Goal: Entertainment & Leisure: Consume media (video, audio)

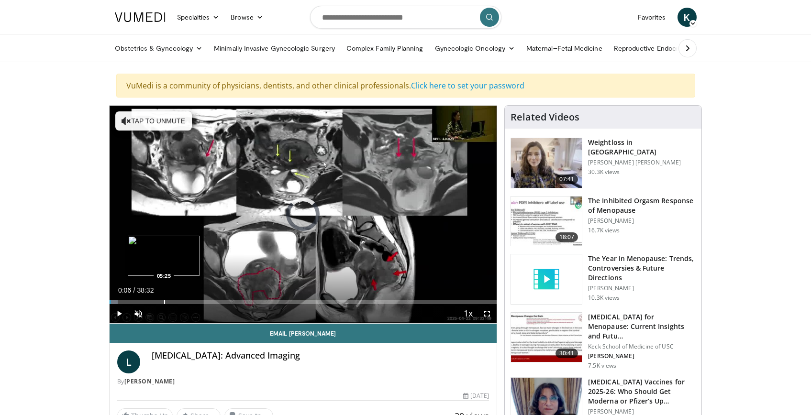
click at [163, 303] on div "Loaded : 2.14% 00:06 05:25" at bounding box center [303, 302] width 387 height 4
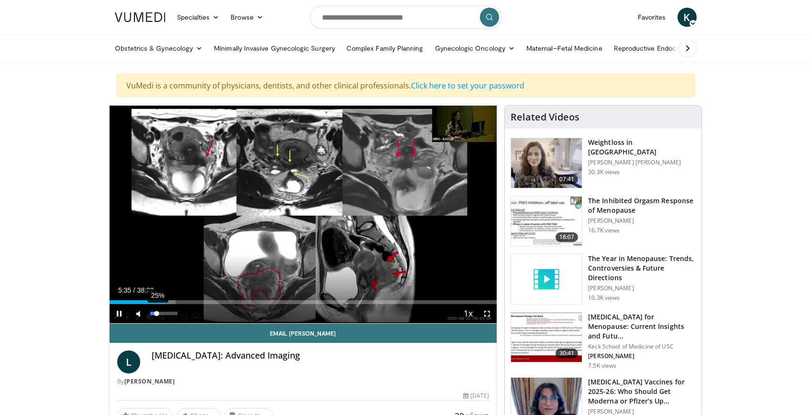
drag, startPoint x: 149, startPoint y: 314, endPoint x: 157, endPoint y: 315, distance: 8.3
click at [157, 315] on div "Volume Level" at bounding box center [153, 313] width 7 height 3
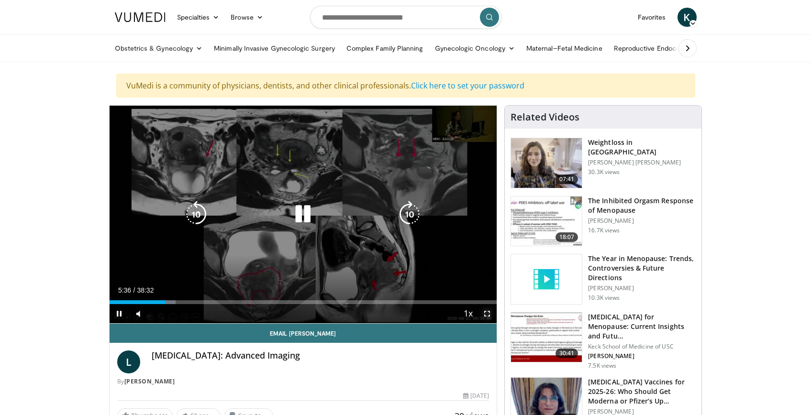
click at [487, 315] on span "Video Player" at bounding box center [486, 313] width 19 height 19
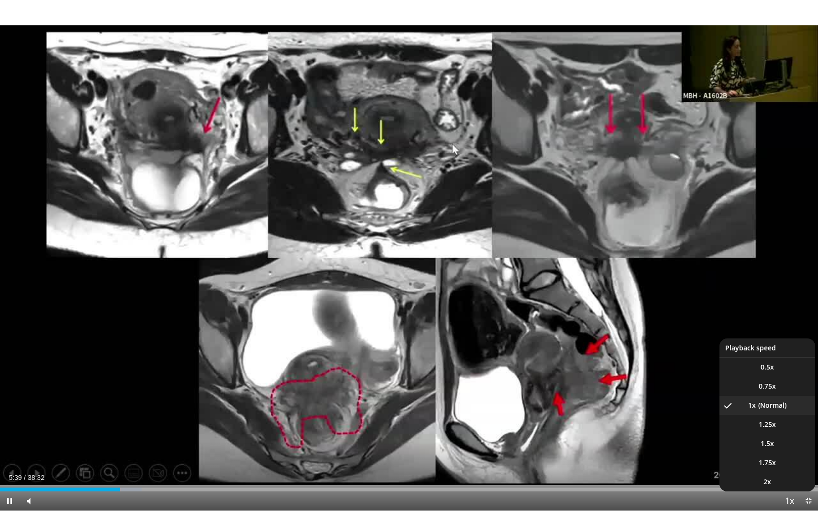
click at [791, 415] on span "Video Player" at bounding box center [788, 501] width 13 height 19
click at [765, 415] on span "1.75x" at bounding box center [767, 463] width 17 height 10
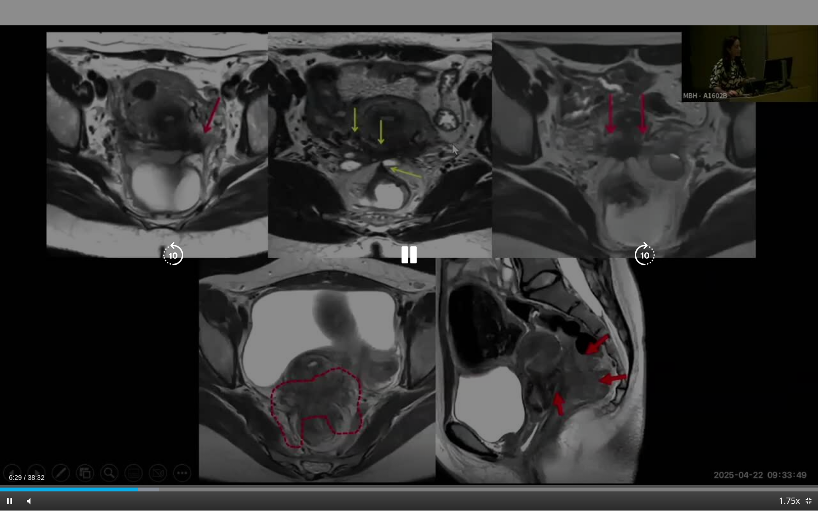
click at [207, 415] on div "10 seconds Tap to unmute" at bounding box center [409, 255] width 818 height 511
click at [209, 415] on div "10 seconds Tap to unmute" at bounding box center [409, 255] width 818 height 511
click at [648, 259] on icon "Video Player" at bounding box center [644, 255] width 27 height 27
click at [646, 257] on icon "Video Player" at bounding box center [644, 255] width 27 height 27
click at [641, 256] on icon "Video Player" at bounding box center [644, 255] width 27 height 27
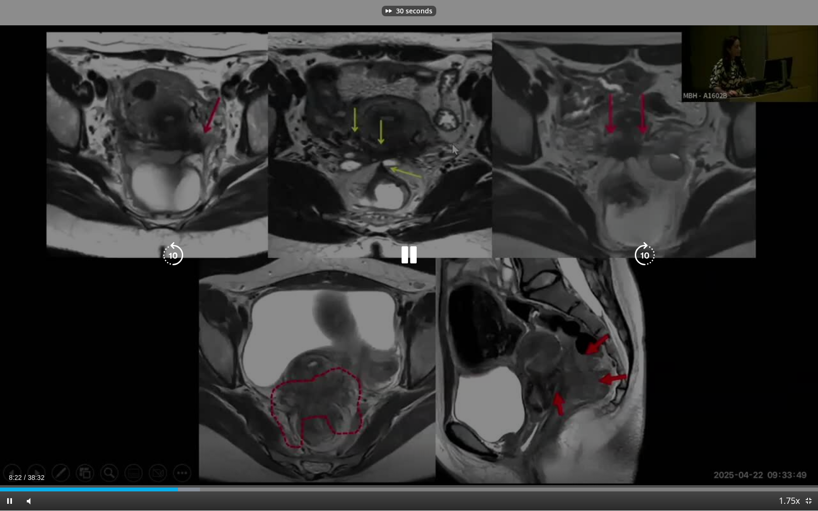
click at [643, 255] on icon "Video Player" at bounding box center [644, 255] width 27 height 27
click at [646, 258] on icon "Video Player" at bounding box center [644, 255] width 27 height 27
click at [648, 257] on icon "Video Player" at bounding box center [644, 255] width 27 height 27
click at [643, 254] on icon "Video Player" at bounding box center [644, 255] width 27 height 27
click at [643, 253] on icon "Video Player" at bounding box center [644, 255] width 27 height 27
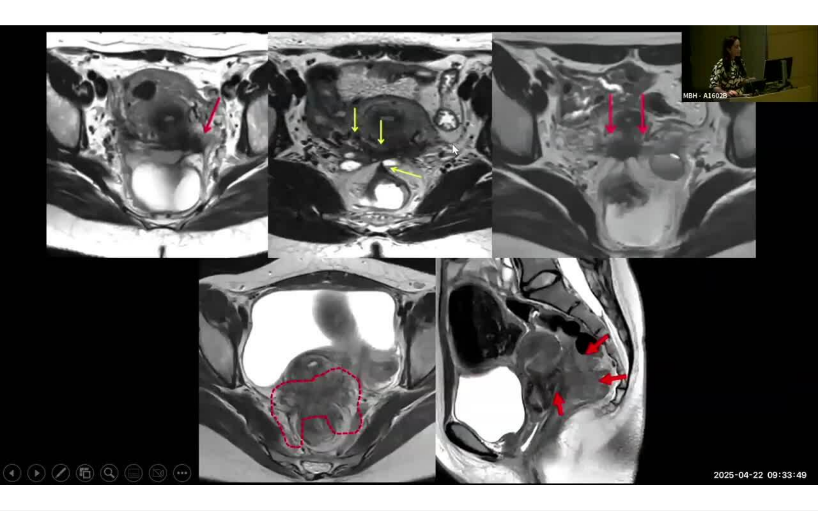
click at [645, 260] on div "10 seconds Tap to unmute" at bounding box center [409, 255] width 818 height 511
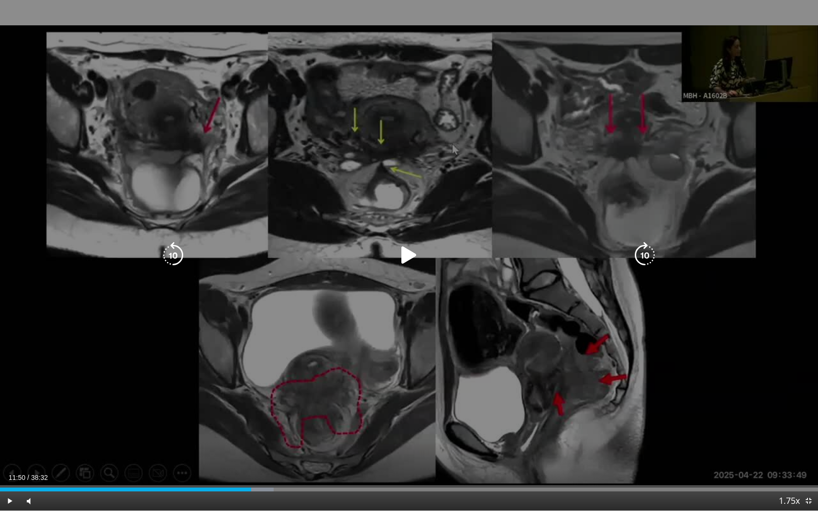
click at [644, 258] on icon "Video Player" at bounding box center [644, 255] width 27 height 27
click at [413, 257] on icon "Video Player" at bounding box center [409, 255] width 27 height 27
click at [642, 254] on icon "Video Player" at bounding box center [644, 255] width 27 height 27
click at [641, 252] on icon "Video Player" at bounding box center [644, 255] width 27 height 27
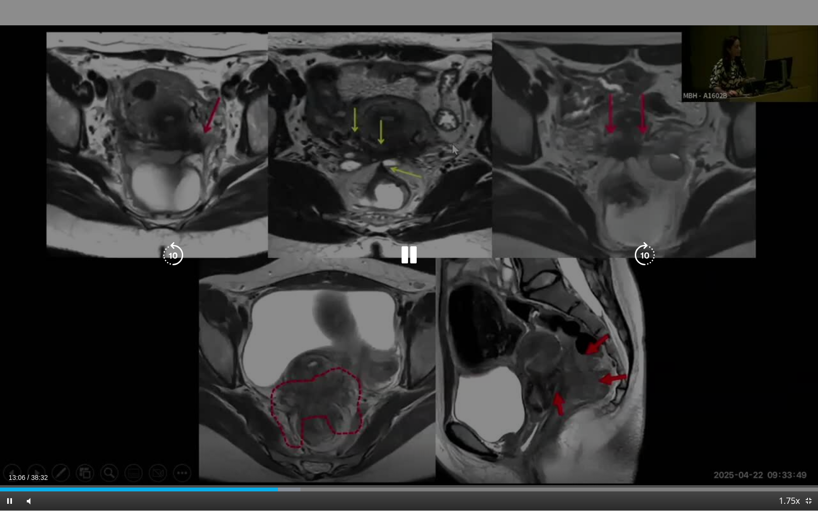
click at [640, 253] on icon "Video Player" at bounding box center [644, 255] width 27 height 27
click at [641, 253] on icon "Video Player" at bounding box center [644, 255] width 27 height 27
click at [640, 257] on icon "Video Player" at bounding box center [644, 255] width 27 height 27
click at [647, 253] on icon "Video Player" at bounding box center [644, 255] width 27 height 27
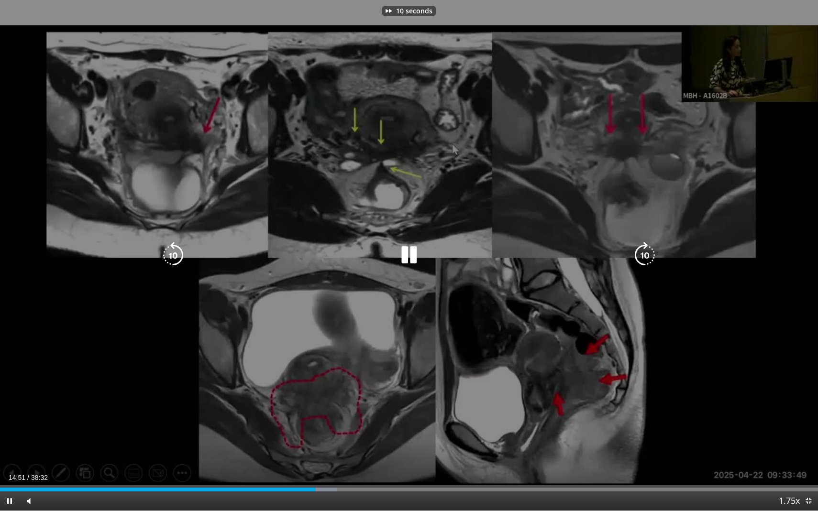
click at [647, 253] on icon "Video Player" at bounding box center [644, 255] width 27 height 27
click at [642, 258] on icon "Video Player" at bounding box center [644, 255] width 27 height 27
click at [642, 257] on icon "Video Player" at bounding box center [644, 255] width 27 height 27
click at [649, 255] on icon "Video Player" at bounding box center [644, 255] width 27 height 27
click at [648, 256] on icon "Video Player" at bounding box center [644, 255] width 27 height 27
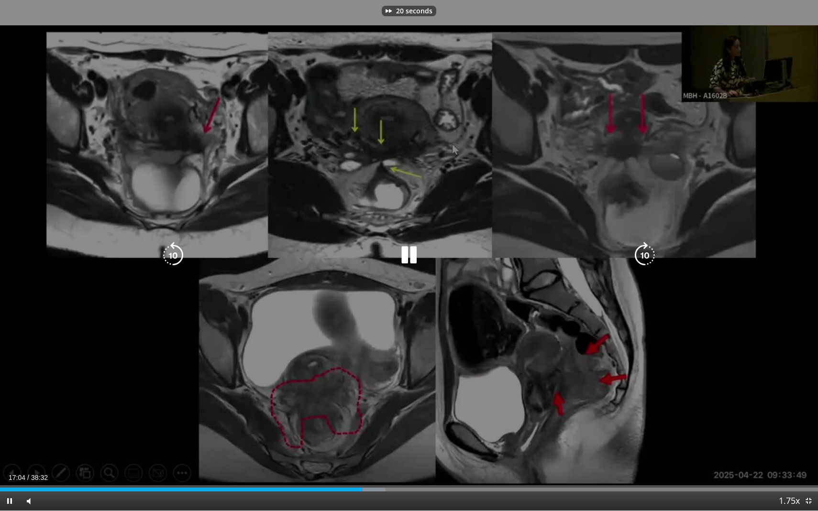
click at [645, 257] on icon "Video Player" at bounding box center [644, 255] width 27 height 27
click at [178, 255] on icon "Video Player" at bounding box center [173, 255] width 27 height 27
click at [646, 253] on icon "Video Player" at bounding box center [644, 255] width 27 height 27
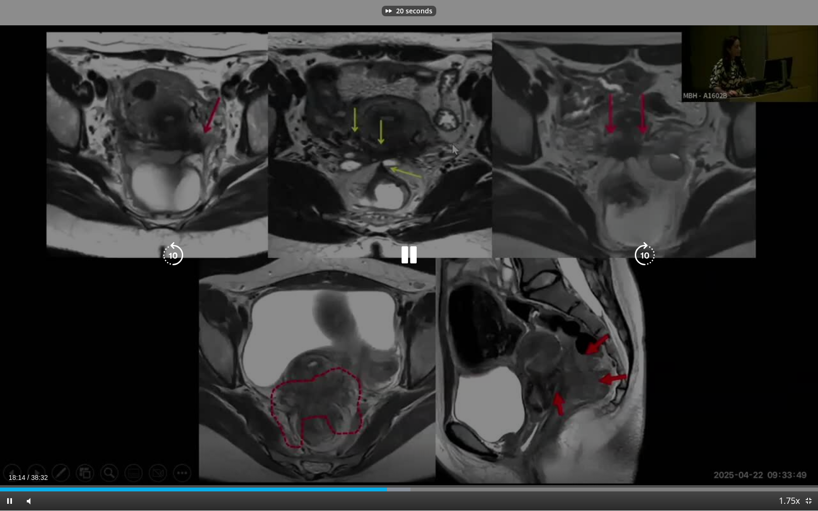
click at [646, 254] on icon "Video Player" at bounding box center [644, 255] width 27 height 27
click at [645, 254] on icon "Video Player" at bounding box center [644, 255] width 27 height 27
click at [645, 249] on icon "Video Player" at bounding box center [644, 255] width 27 height 27
click at [554, 358] on div "10 seconds Tap to unmute" at bounding box center [409, 255] width 818 height 511
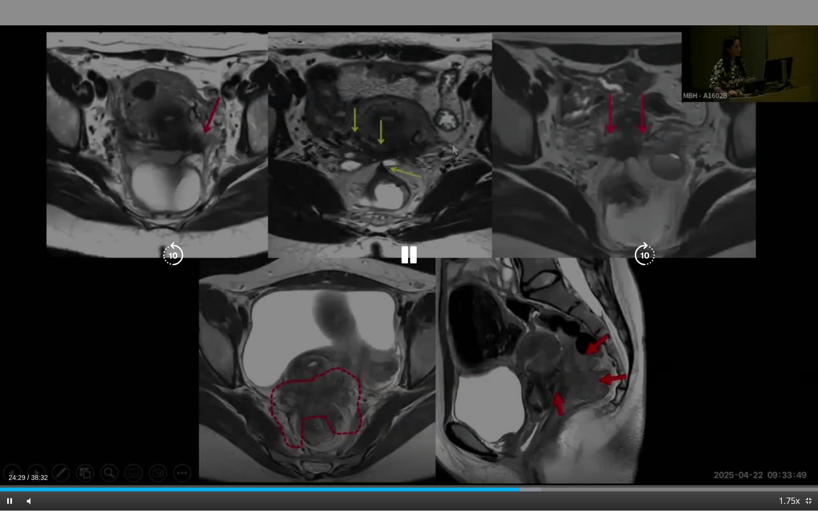
click at [643, 256] on icon "Video Player" at bounding box center [644, 255] width 27 height 27
click at [639, 260] on icon "Video Player" at bounding box center [644, 255] width 27 height 27
click at [641, 260] on icon "Video Player" at bounding box center [644, 255] width 27 height 27
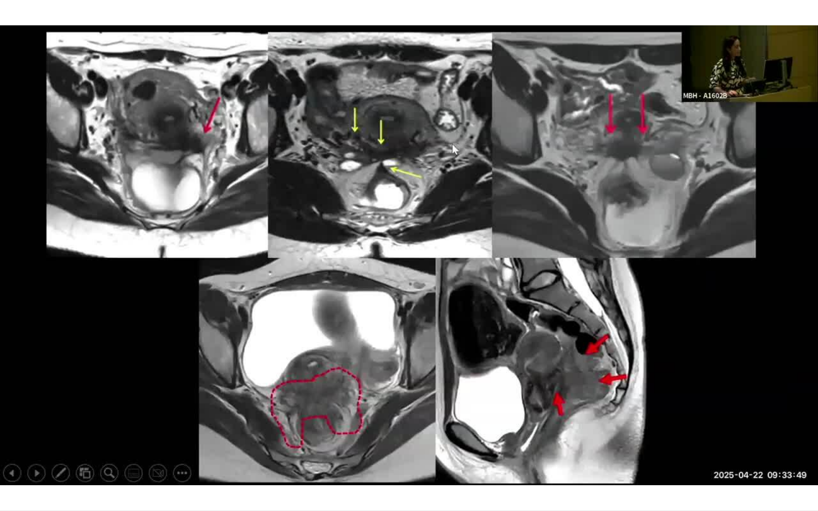
click at [639, 260] on div "10 seconds Tap to unmute" at bounding box center [409, 255] width 818 height 511
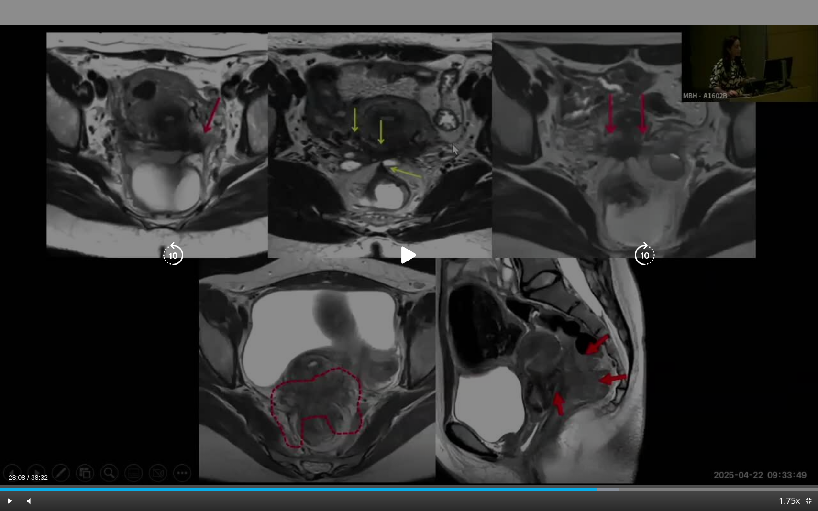
click at [645, 257] on icon "Video Player" at bounding box center [644, 255] width 27 height 27
click at [410, 260] on icon "Video Player" at bounding box center [409, 255] width 27 height 27
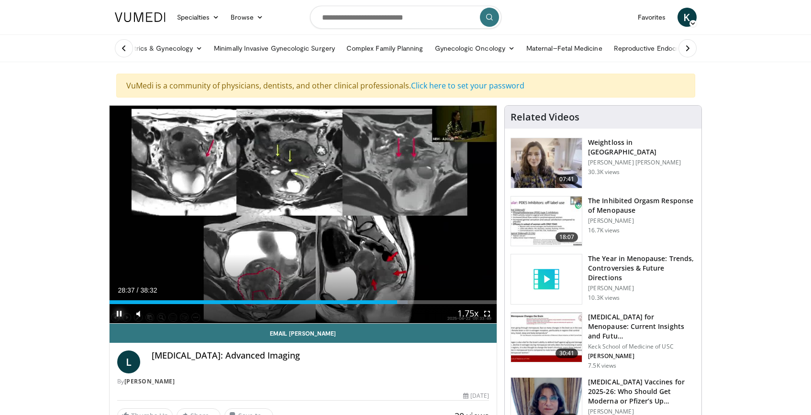
click at [121, 312] on span "Video Player" at bounding box center [119, 313] width 19 height 19
